Goal: Information Seeking & Learning: Learn about a topic

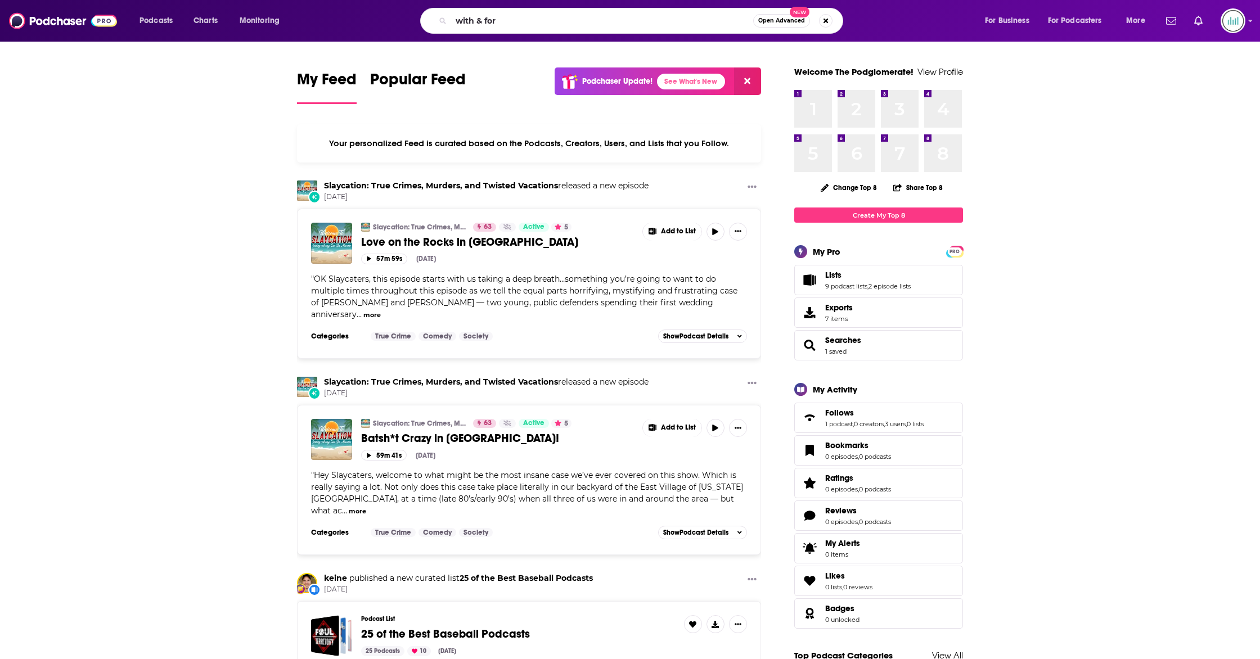
type input "with & for"
click at [773, 20] on span "Open Advanced" at bounding box center [781, 21] width 47 height 6
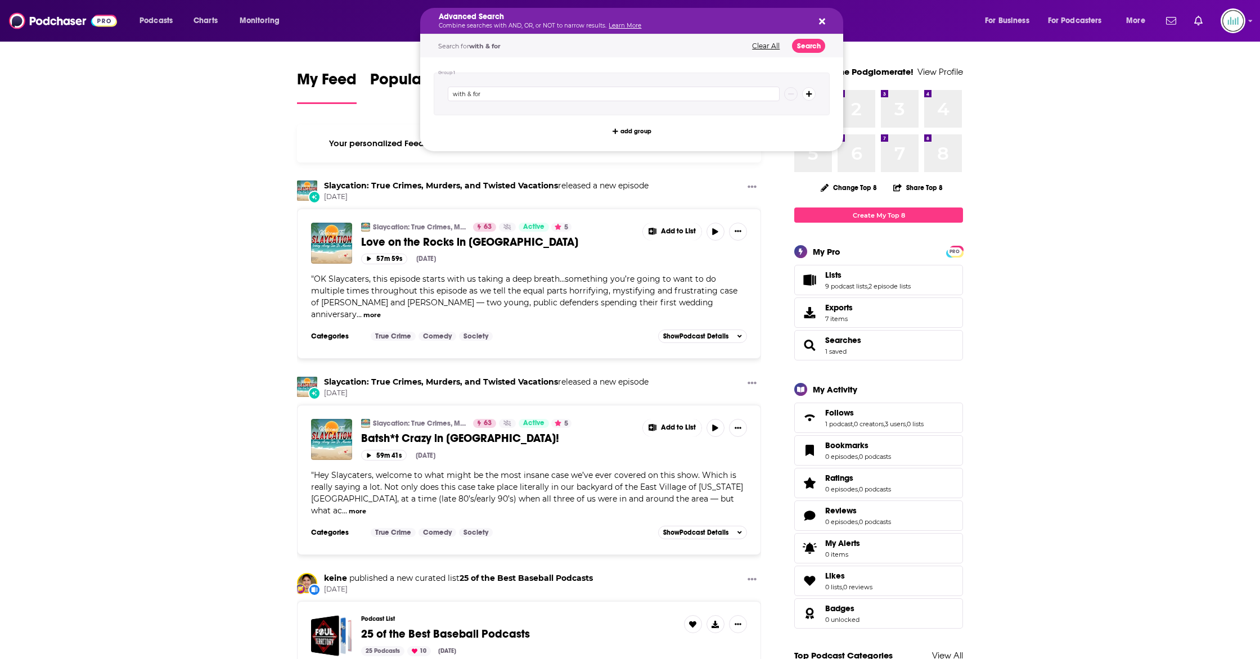
click at [819, 20] on button "Search podcasts, credits, & more..." at bounding box center [820, 20] width 9 height 9
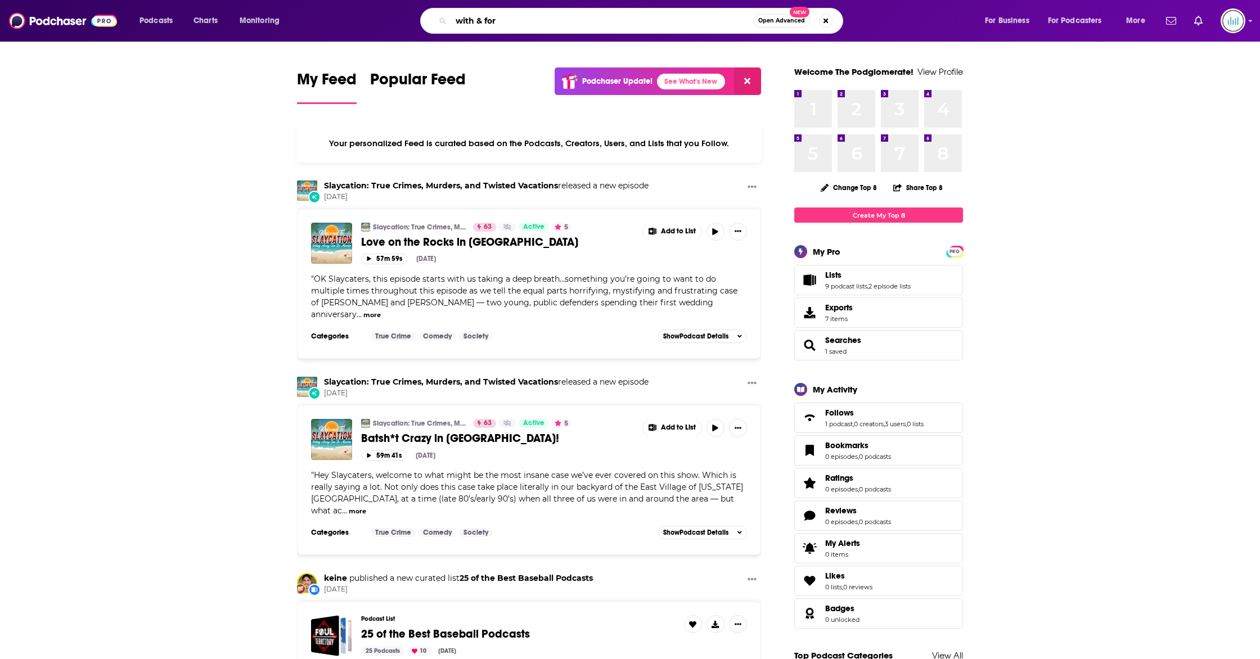
click at [639, 26] on input "with & for" at bounding box center [602, 21] width 302 height 18
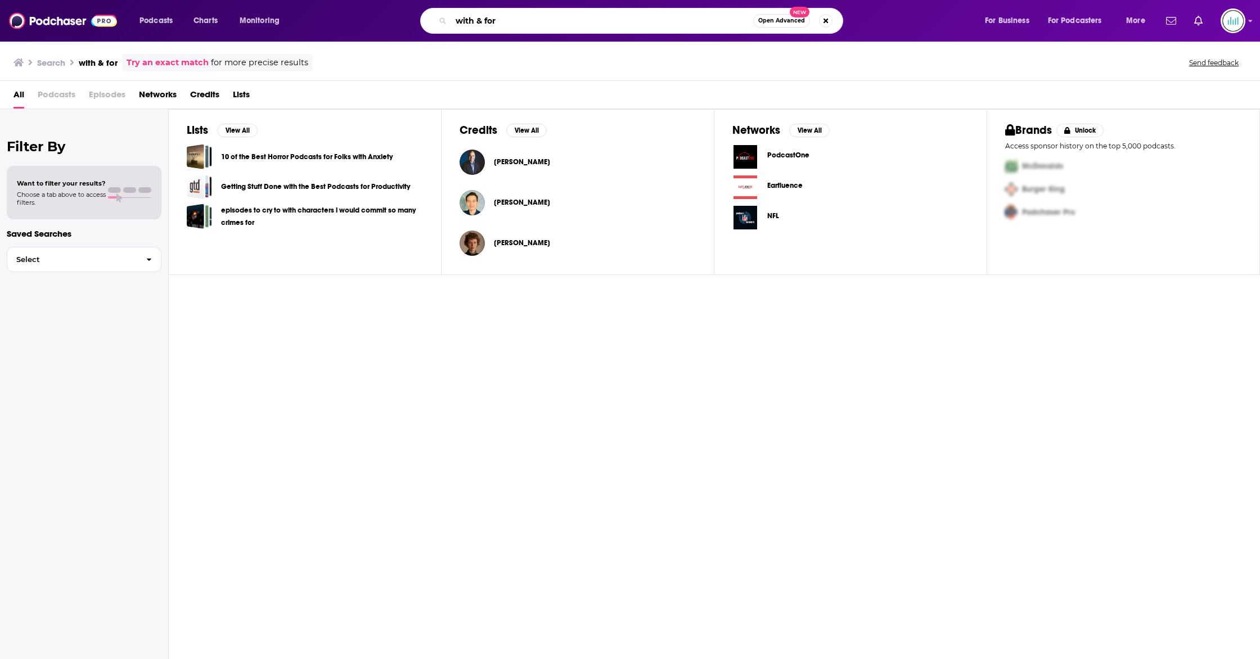
click at [572, 22] on input "with & for" at bounding box center [602, 21] width 302 height 18
type input "with & for / dr. [PERSON_NAME]"
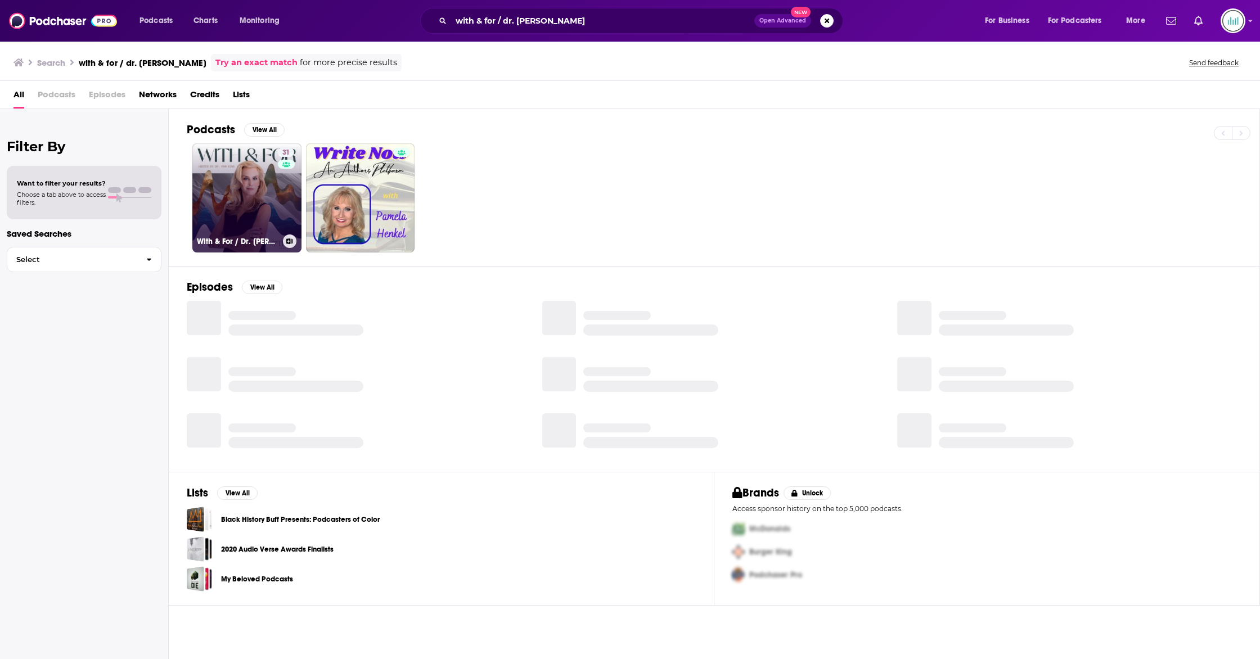
click at [263, 190] on link "31 With & For / Dr. [PERSON_NAME]" at bounding box center [246, 197] width 109 height 109
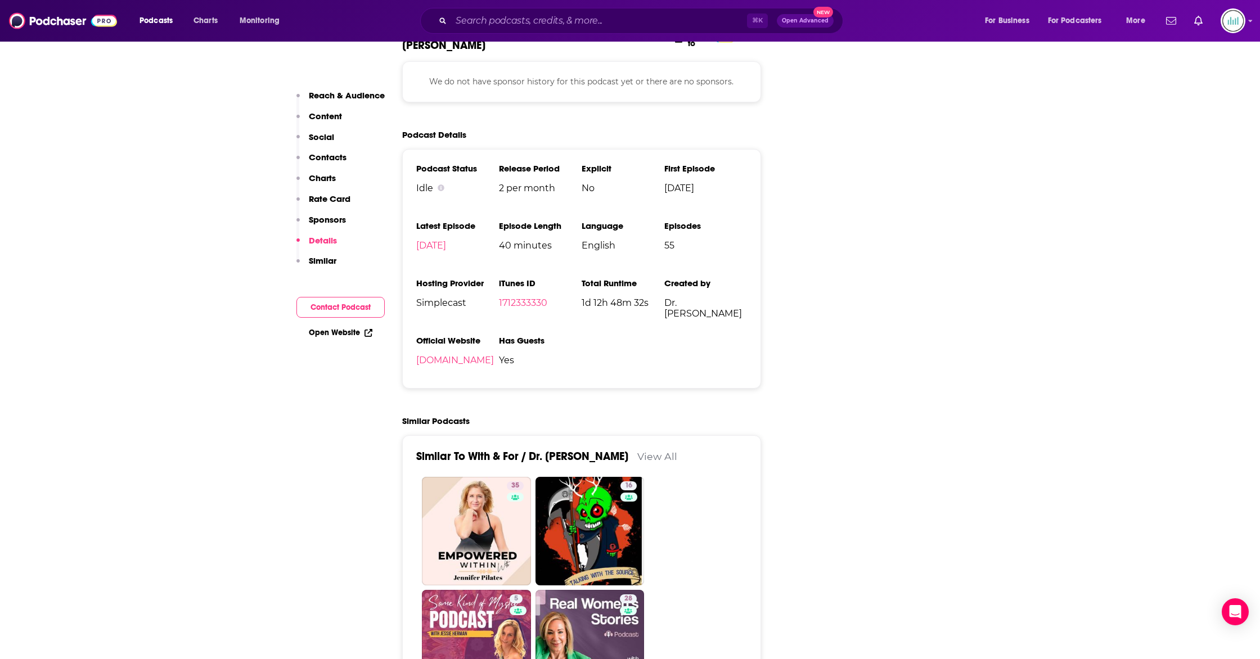
scroll to position [1389, 0]
